Goal: Information Seeking & Learning: Learn about a topic

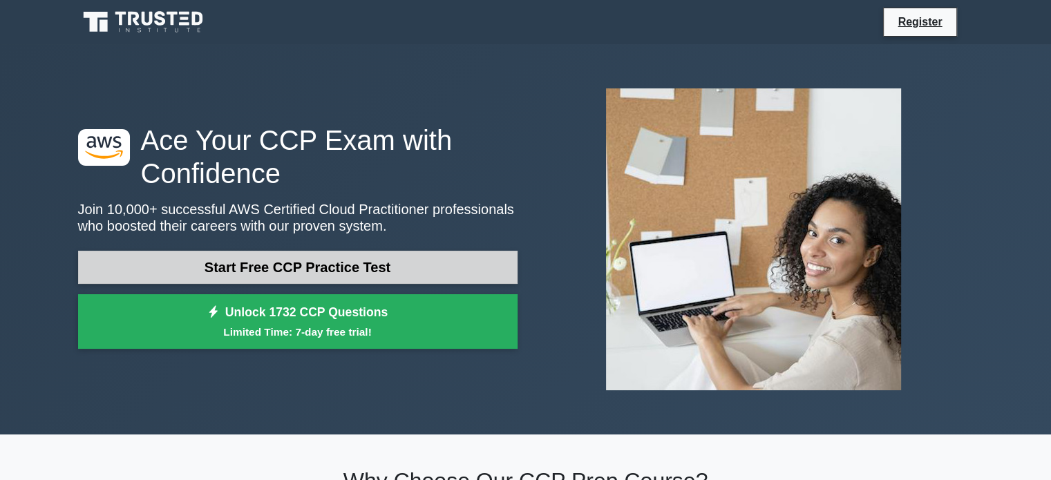
click at [398, 256] on link "Start Free CCP Practice Test" at bounding box center [297, 267] width 439 height 33
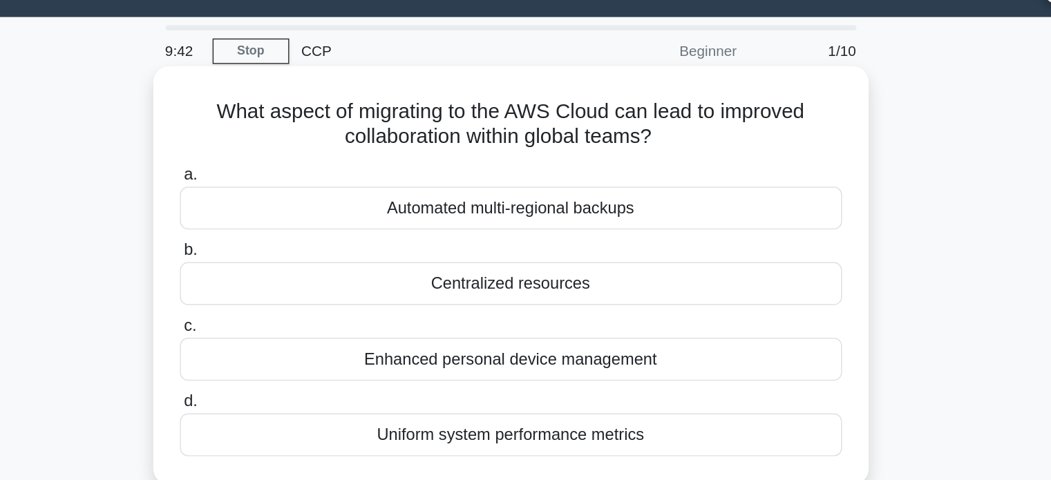
click at [656, 169] on div "Automated multi-regional backups" at bounding box center [526, 173] width 448 height 29
click at [302, 155] on input "a. Automated multi-regional backups" at bounding box center [302, 150] width 0 height 9
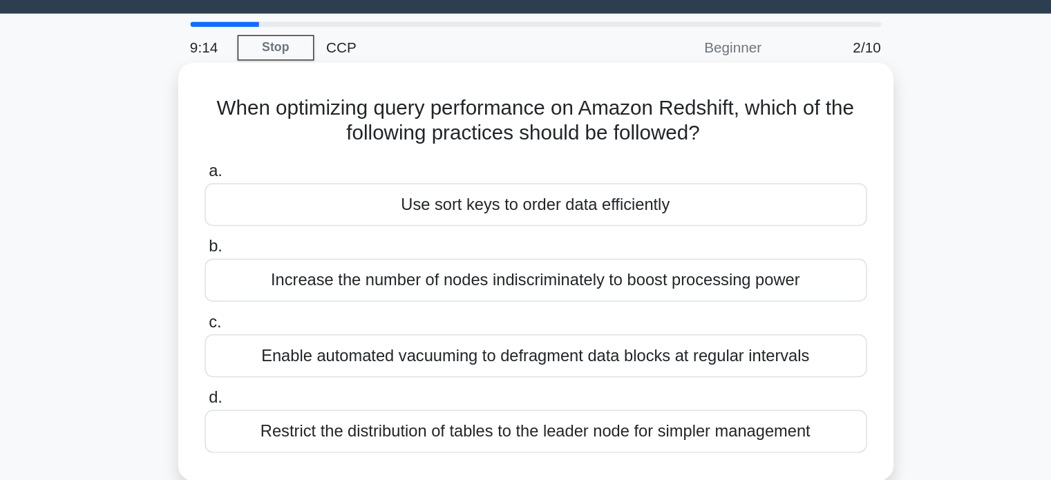
click at [650, 166] on div "Use sort keys to order data efficiently" at bounding box center [526, 173] width 448 height 29
click at [302, 155] on input "a. Use sort keys to order data efficiently" at bounding box center [302, 150] width 0 height 9
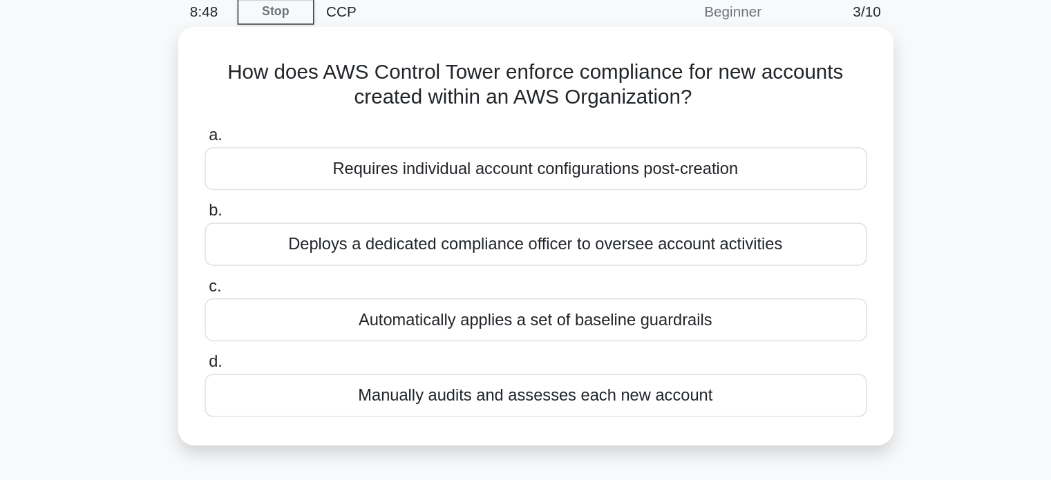
click at [564, 225] on div "Deploys a dedicated compliance officer to oversee account activities" at bounding box center [526, 224] width 448 height 29
click at [302, 207] on input "b. Deploys a dedicated compliance officer to oversee account activities" at bounding box center [302, 202] width 0 height 9
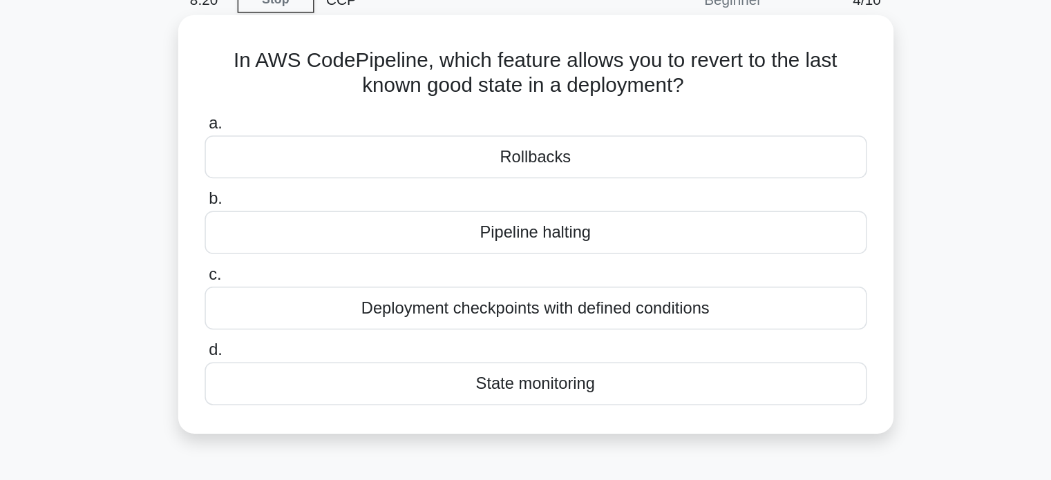
drag, startPoint x: 602, startPoint y: 197, endPoint x: 600, endPoint y: 160, distance: 37.4
click at [600, 160] on div "a. Rollbacks b. Pipeline halting c. d." at bounding box center [526, 242] width 464 height 204
click at [600, 160] on div "Rollbacks" at bounding box center [526, 173] width 448 height 29
click at [302, 155] on input "a. Rollbacks" at bounding box center [302, 150] width 0 height 9
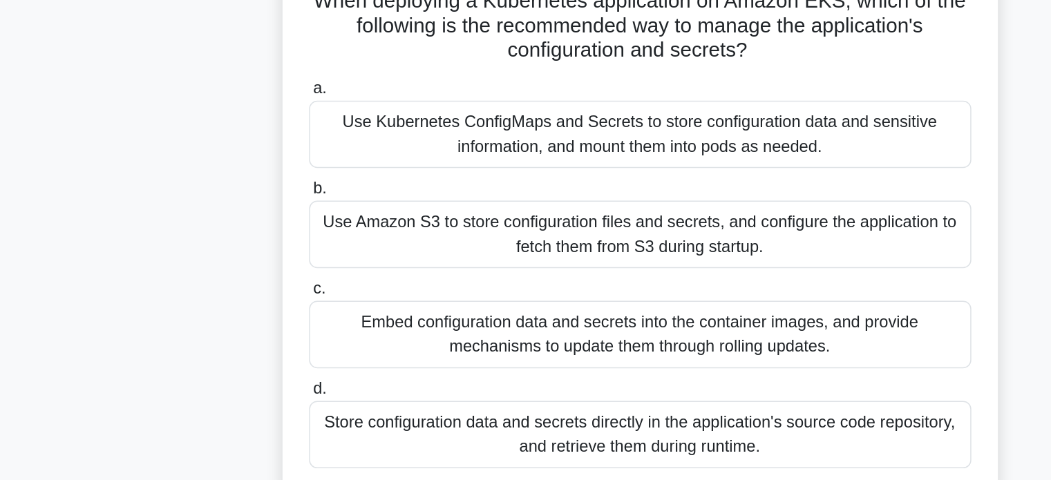
click at [557, 206] on div "Use Kubernetes ConfigMaps and Secrets to store configuration data and sensitive…" at bounding box center [526, 198] width 448 height 46
click at [302, 172] on input "a. Use Kubernetes ConfigMaps and Secrets to store configuration data and sensit…" at bounding box center [302, 167] width 0 height 9
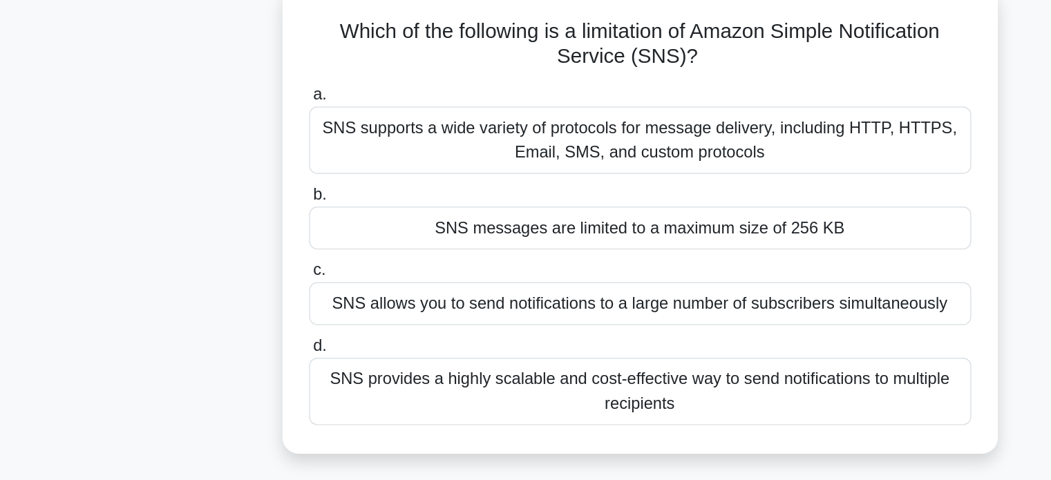
click at [555, 247] on div "SNS messages are limited to a maximum size of 256 KB" at bounding box center [526, 241] width 448 height 29
click at [302, 223] on input "b. SNS messages are limited to a maximum size of 256 KB" at bounding box center [302, 218] width 0 height 9
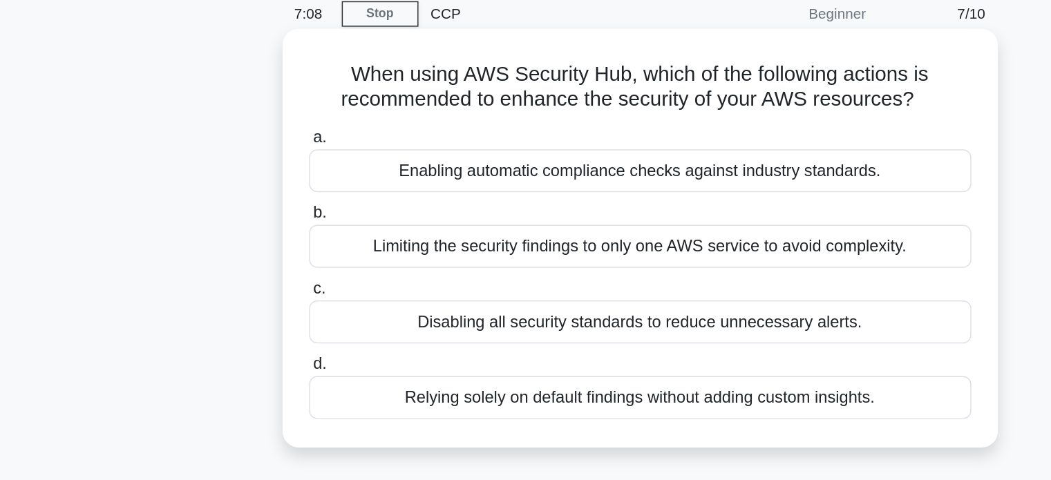
click at [533, 173] on div "Enabling automatic compliance checks against industry standards." at bounding box center [526, 173] width 448 height 29
click at [302, 155] on input "a. Enabling automatic compliance checks against industry standards." at bounding box center [302, 150] width 0 height 9
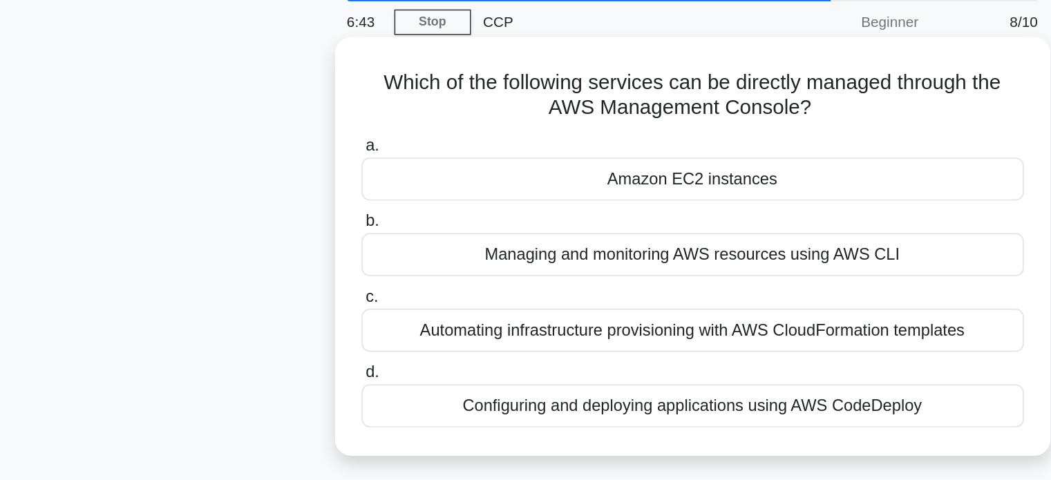
click at [565, 223] on div "Managing and monitoring AWS resources using AWS CLI" at bounding box center [526, 224] width 448 height 29
click at [302, 207] on input "b. Managing and monitoring AWS resources using AWS CLI" at bounding box center [302, 202] width 0 height 9
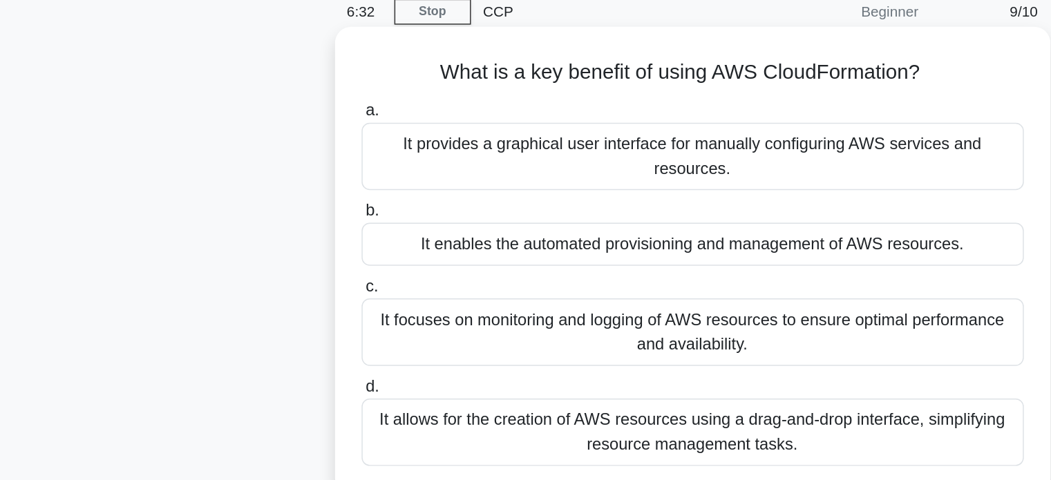
click at [598, 233] on div "It enables the automated provisioning and management of AWS resources." at bounding box center [526, 224] width 448 height 29
click at [302, 207] on input "b. It enables the automated provisioning and management of AWS resources." at bounding box center [302, 202] width 0 height 9
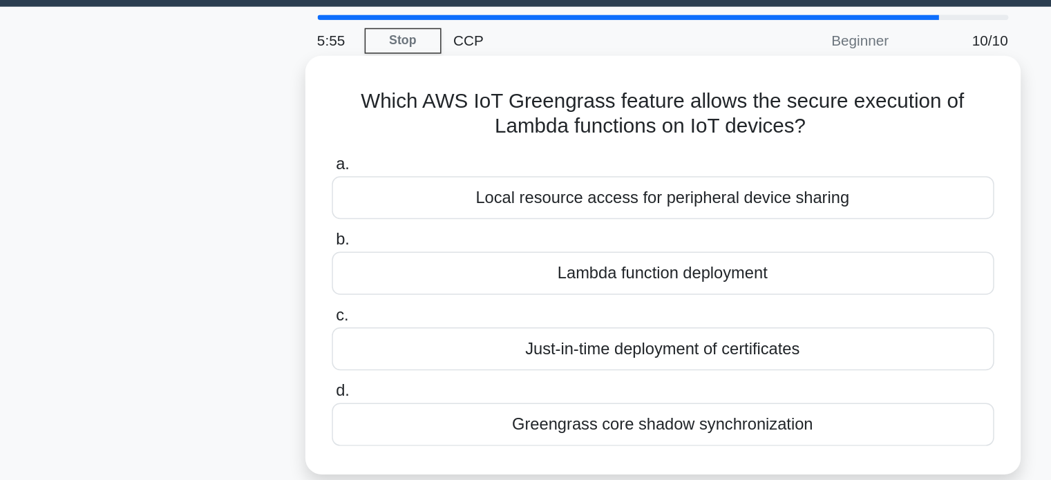
click at [584, 178] on div "Local resource access for peripheral device sharing" at bounding box center [526, 173] width 448 height 29
click at [302, 155] on input "a. Local resource access for peripheral device sharing" at bounding box center [302, 150] width 0 height 9
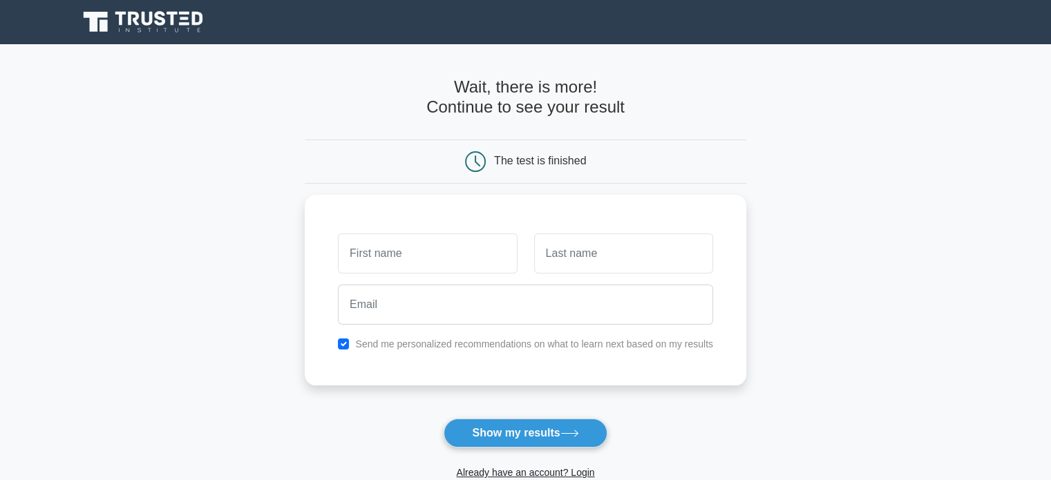
scroll to position [50, 0]
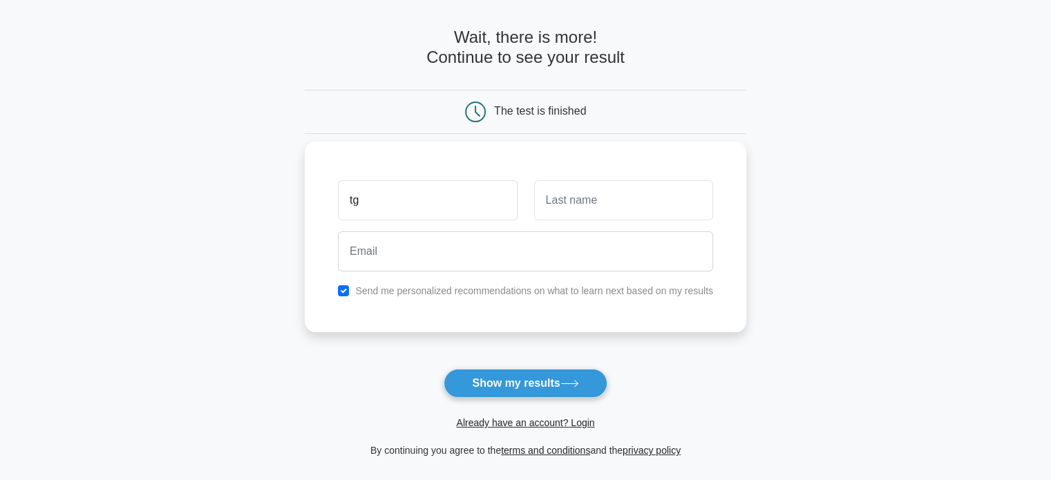
type input "tg"
click at [659, 229] on div at bounding box center [526, 251] width 392 height 51
click at [586, 207] on input "text" at bounding box center [623, 200] width 179 height 40
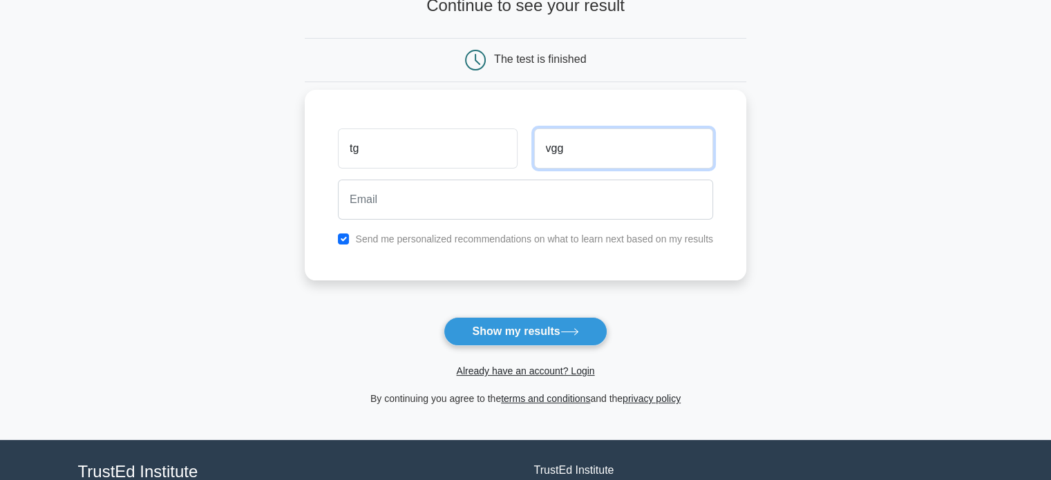
scroll to position [99, 0]
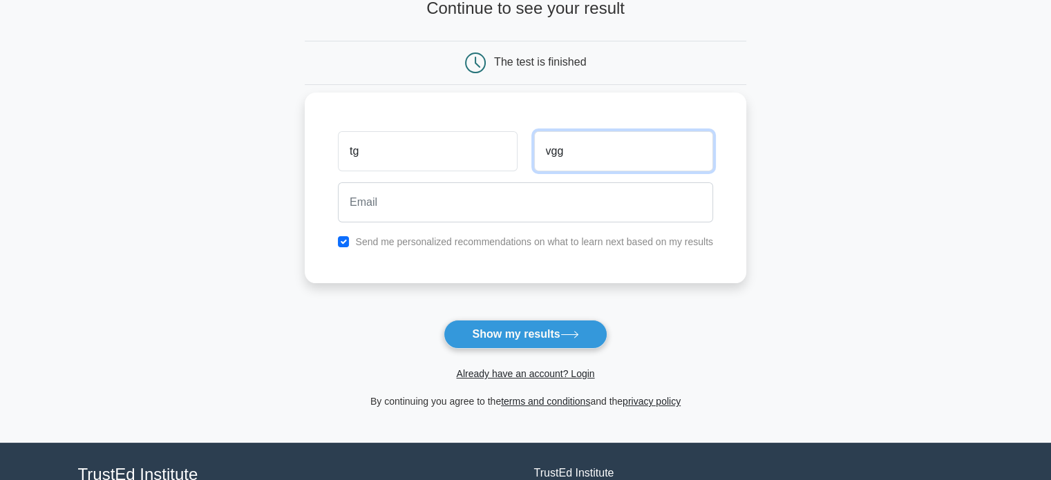
type input "vgg"
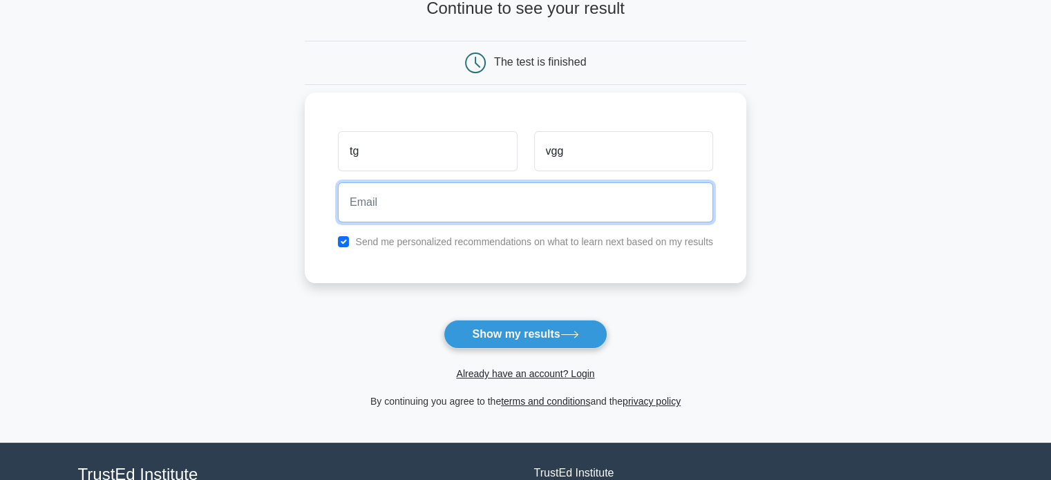
click at [430, 201] on input "email" at bounding box center [525, 202] width 375 height 40
